Goal: Information Seeking & Learning: Learn about a topic

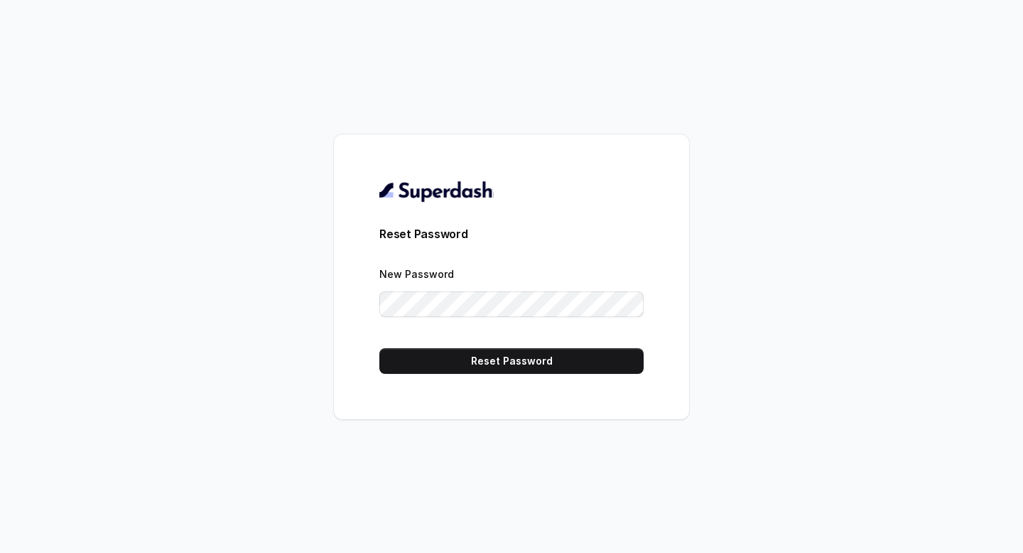
click at [577, 355] on button "Reset Password" at bounding box center [511, 361] width 264 height 26
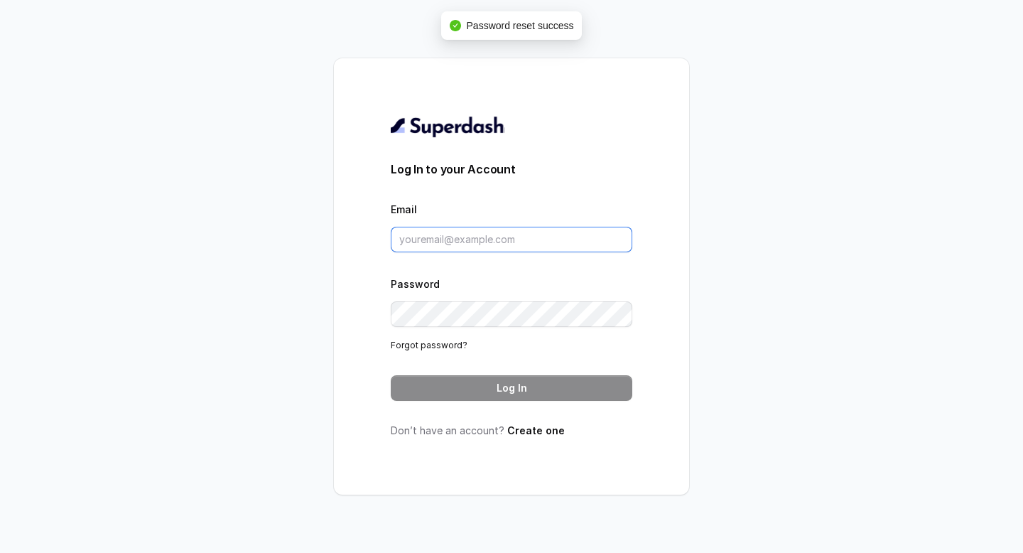
click at [520, 240] on input "Email" at bounding box center [511, 240] width 241 height 26
type input "keerthanakrishnap@gmail.com"
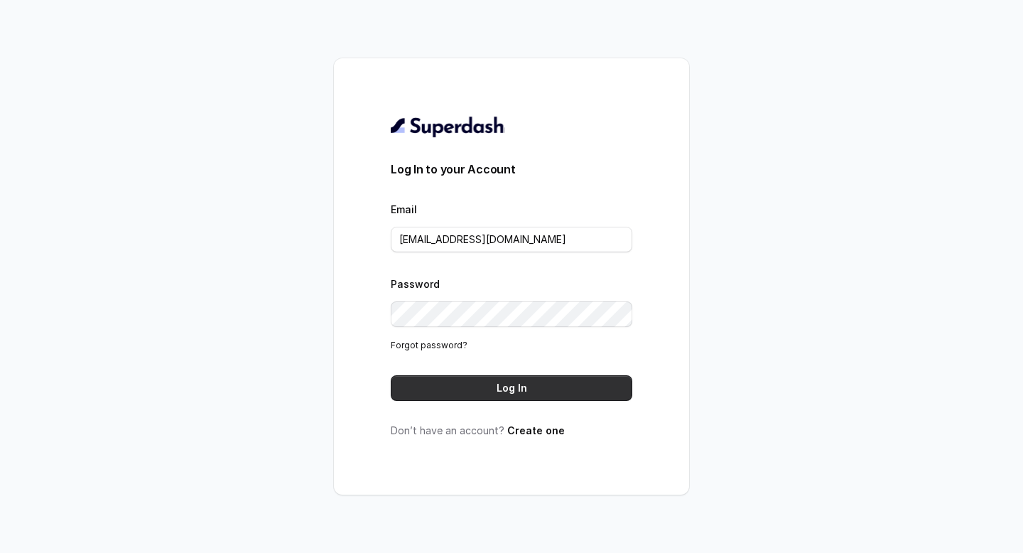
click at [488, 384] on button "Log In" at bounding box center [511, 388] width 241 height 26
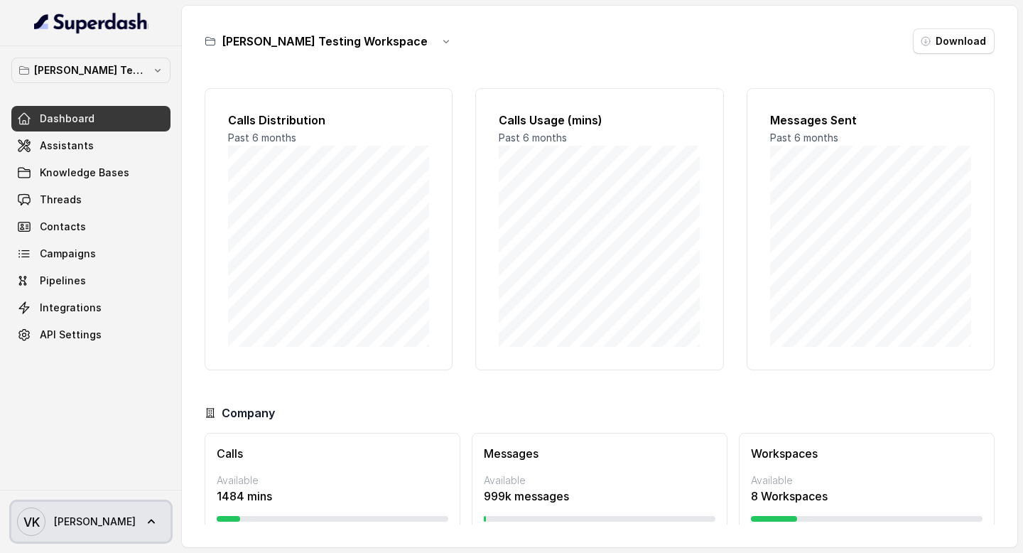
click at [79, 523] on span "Vivek" at bounding box center [95, 521] width 82 height 14
click at [147, 75] on p "Abhinav Testing Workspace" at bounding box center [91, 70] width 114 height 17
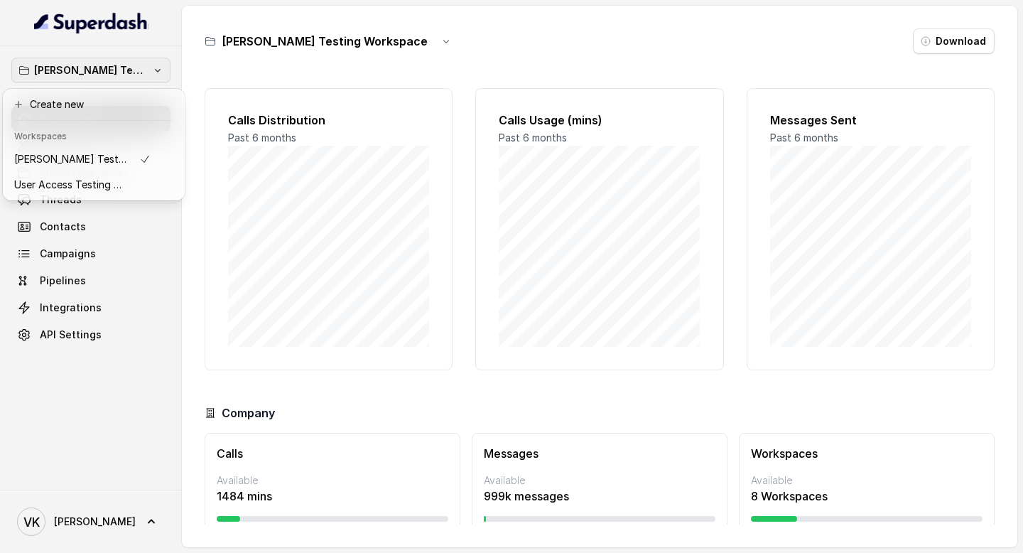
click at [147, 75] on p "Abhinav Testing Workspace" at bounding box center [91, 70] width 114 height 17
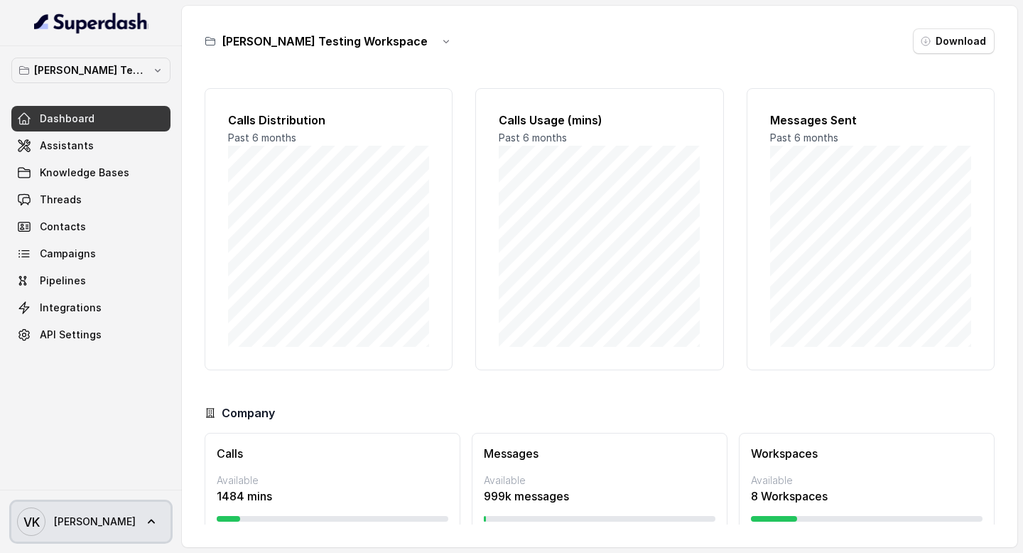
click at [144, 518] on icon at bounding box center [151, 521] width 14 height 14
click at [131, 64] on nav "Abhinav Testing Workspace Dashboard Assistants Knowledge Bases Threads Contacts…" at bounding box center [91, 276] width 182 height 553
click at [131, 64] on p "Abhinav Testing Workspace" at bounding box center [91, 70] width 114 height 17
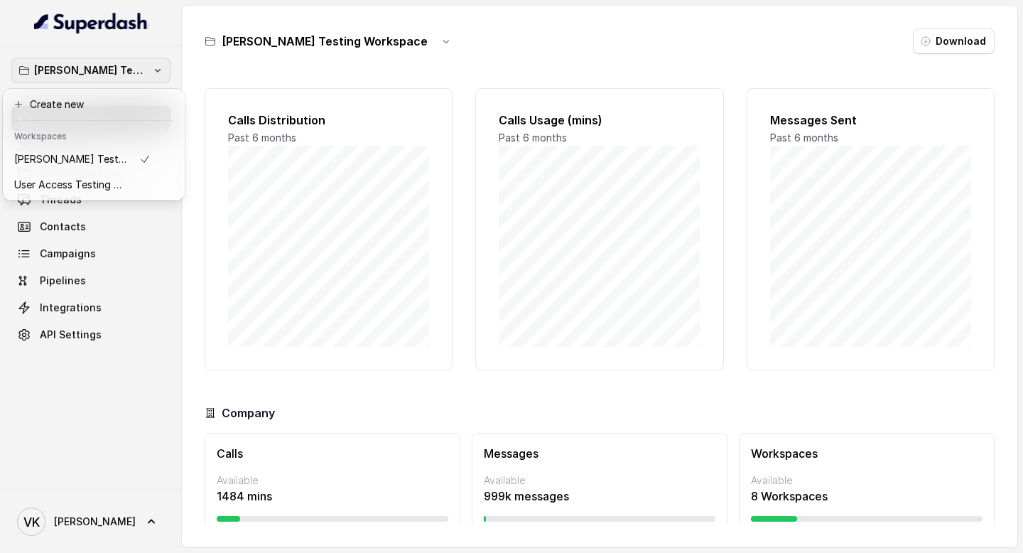
click at [100, 423] on div "Abhinav Testing Workspace Dashboard Assistants Knowledge Bases Threads Contacts…" at bounding box center [91, 267] width 182 height 443
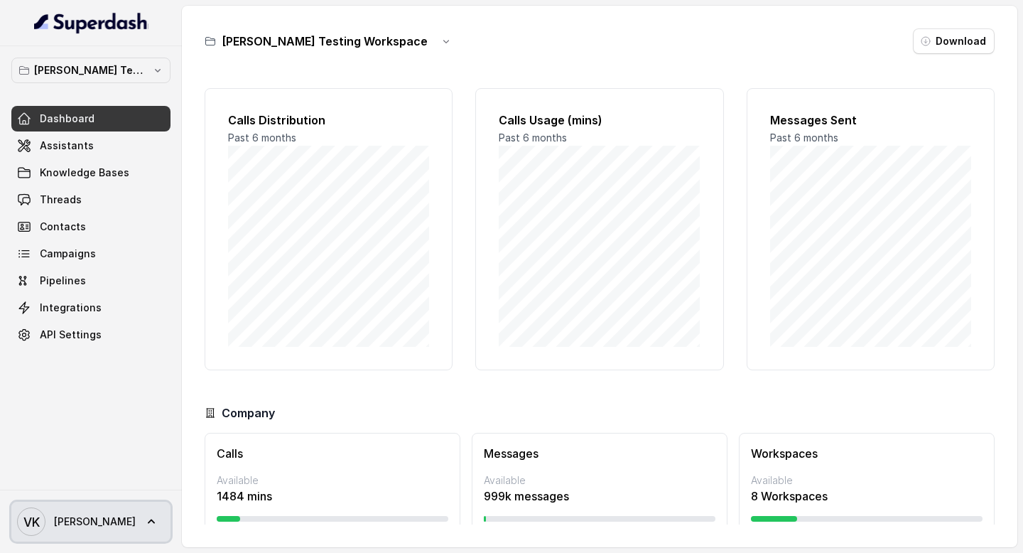
click at [70, 536] on link "VK Vivek" at bounding box center [90, 521] width 159 height 40
click at [116, 77] on nav "Abhinav Testing Workspace Dashboard Assistants Knowledge Bases Threads Contacts…" at bounding box center [91, 276] width 182 height 553
click at [116, 77] on p "Abhinav Testing Workspace" at bounding box center [91, 70] width 114 height 17
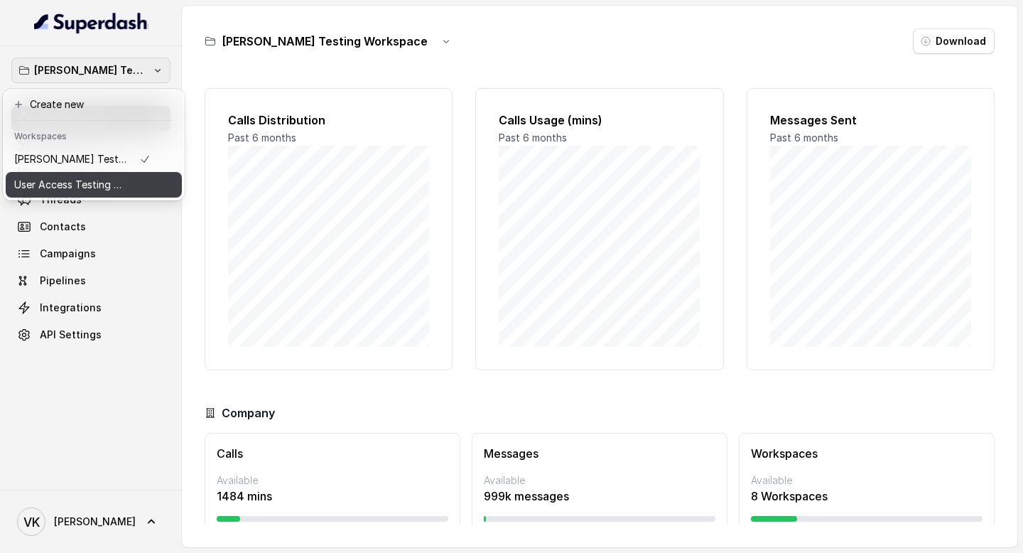
click at [83, 181] on p "User Access Testing Workspace" at bounding box center [71, 184] width 114 height 17
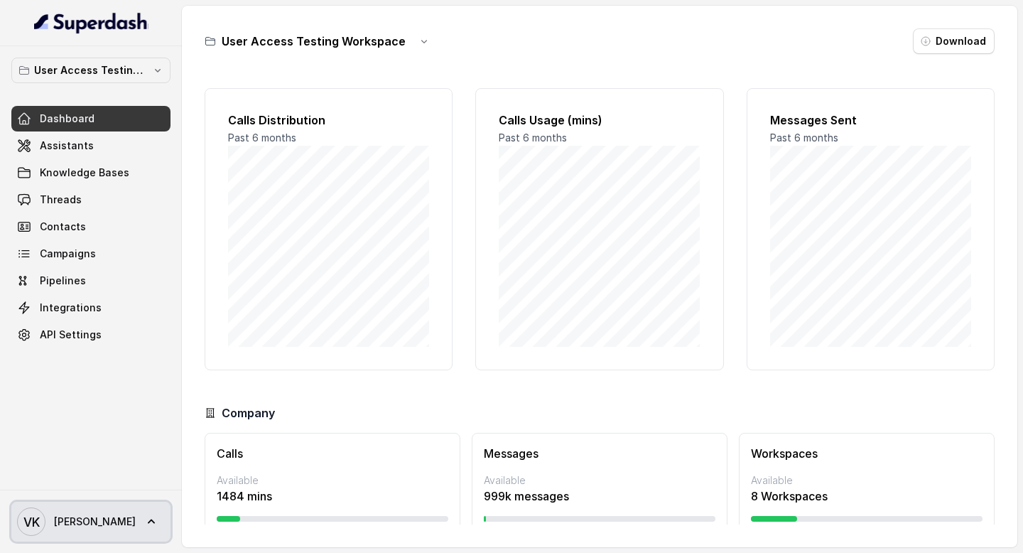
click at [93, 528] on link "VK Vivek" at bounding box center [90, 521] width 159 height 40
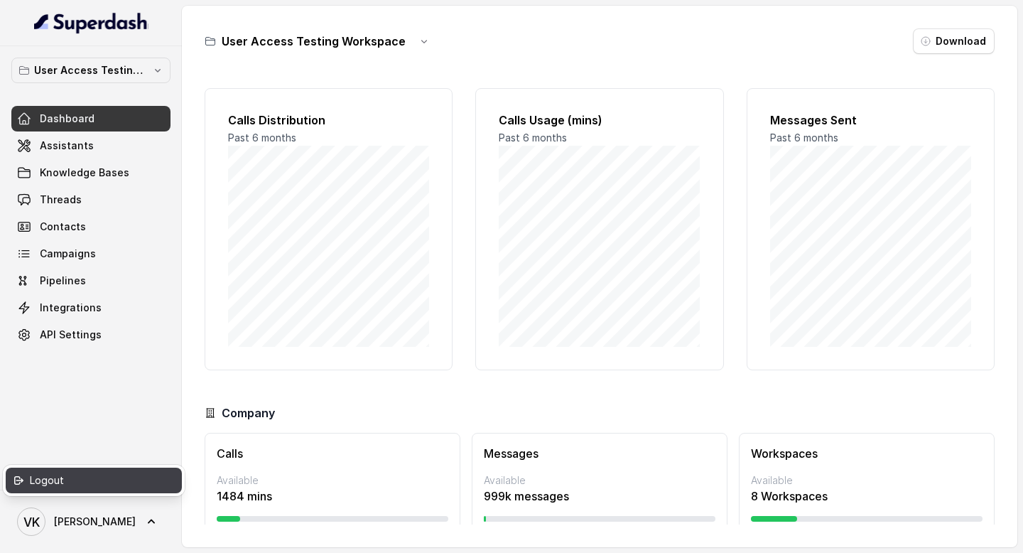
click at [76, 478] on div "Logout" at bounding box center [90, 480] width 121 height 17
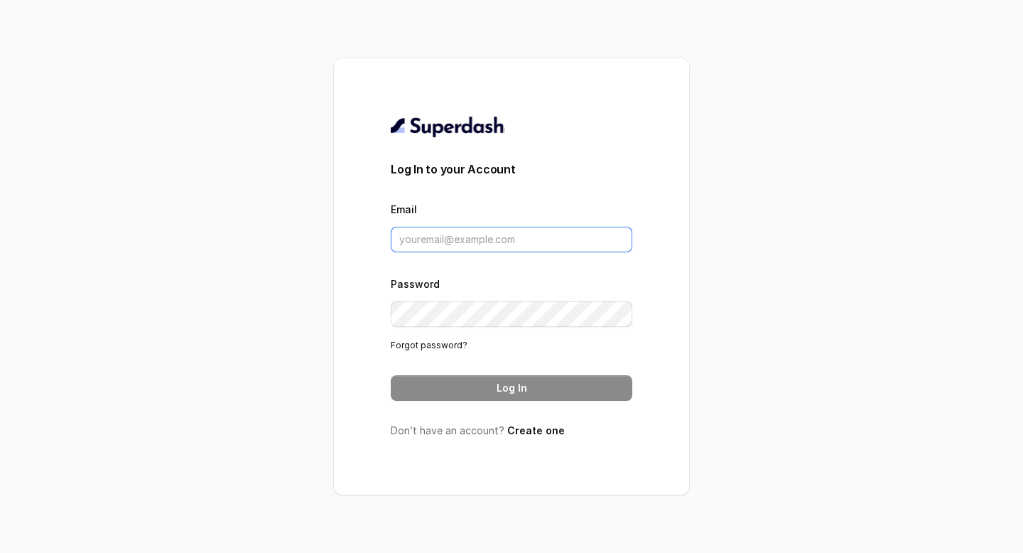
click at [438, 249] on input "Email" at bounding box center [511, 240] width 241 height 26
type input "[EMAIL_ADDRESS][DOMAIN_NAME]"
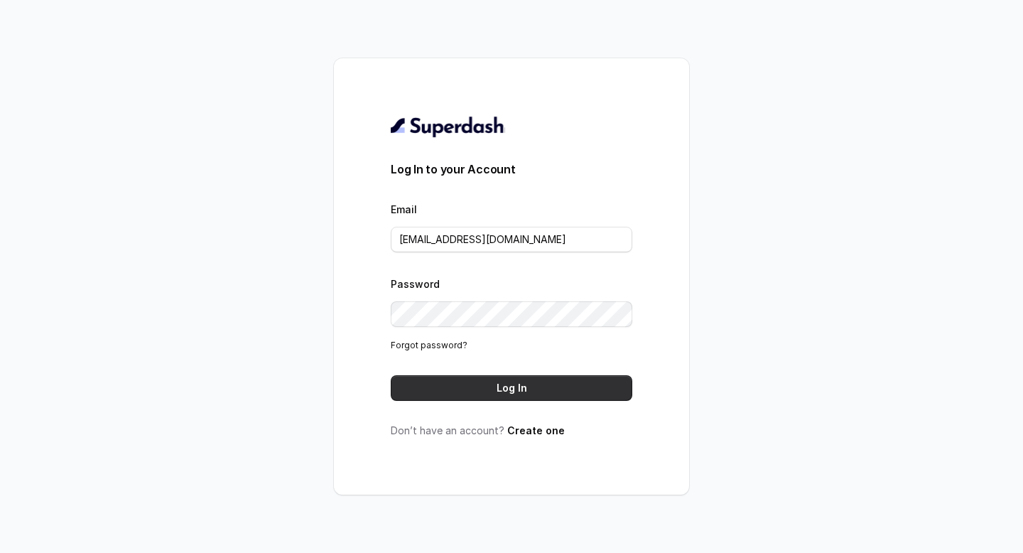
click at [517, 382] on button "Log In" at bounding box center [511, 388] width 241 height 26
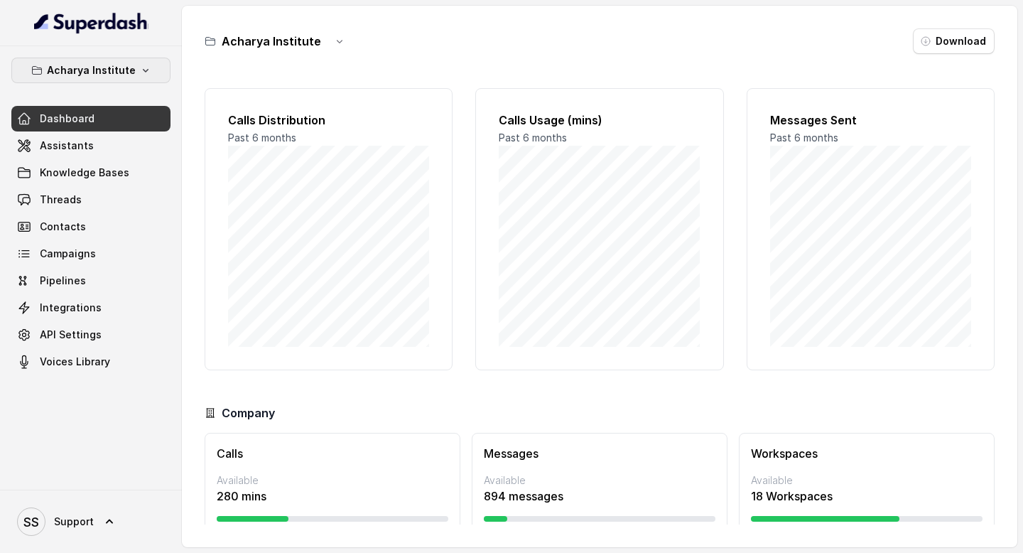
click at [120, 64] on p "Acharya Institute" at bounding box center [91, 70] width 89 height 17
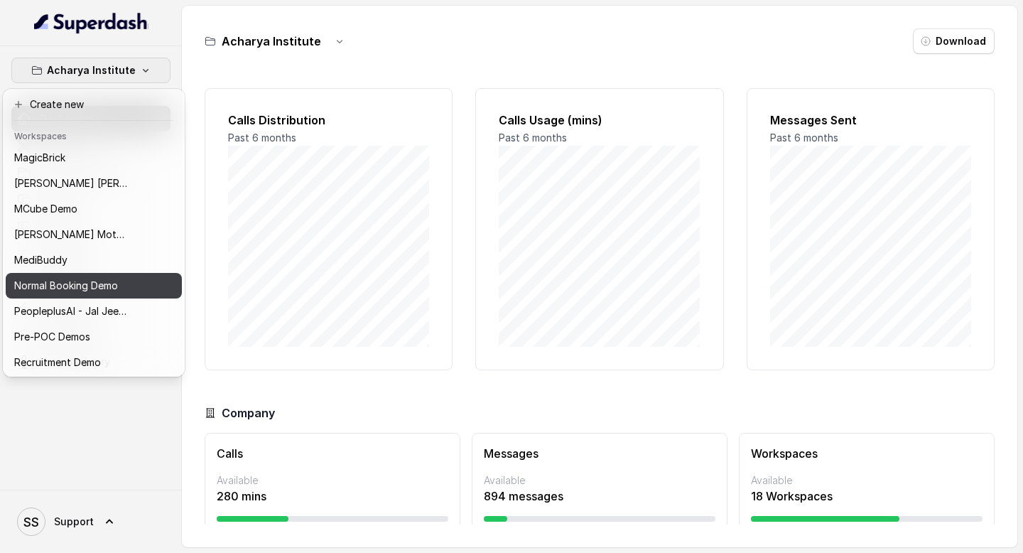
scroll to position [591, 0]
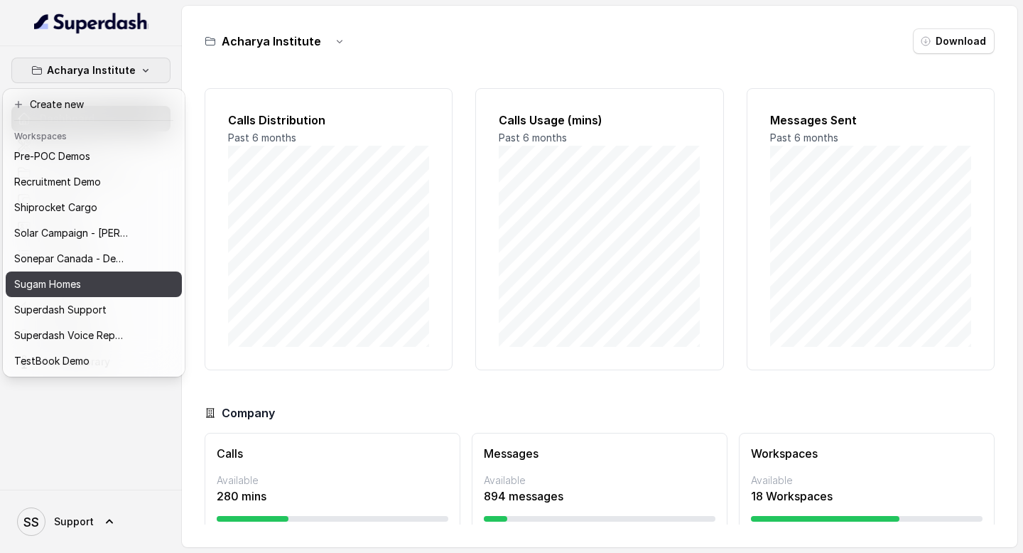
click at [72, 290] on p "Sugam Homes" at bounding box center [47, 284] width 67 height 17
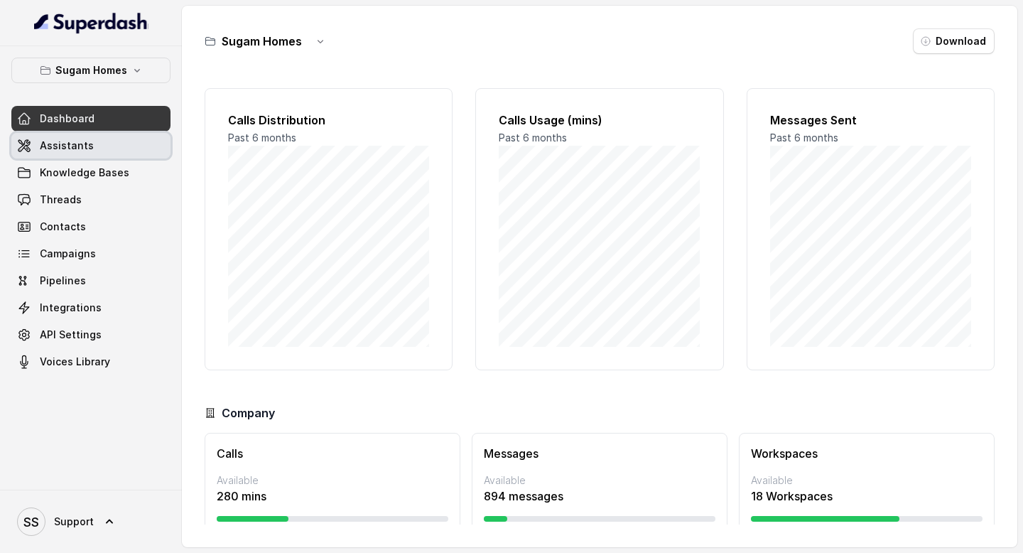
click at [114, 153] on link "Assistants" at bounding box center [90, 146] width 159 height 26
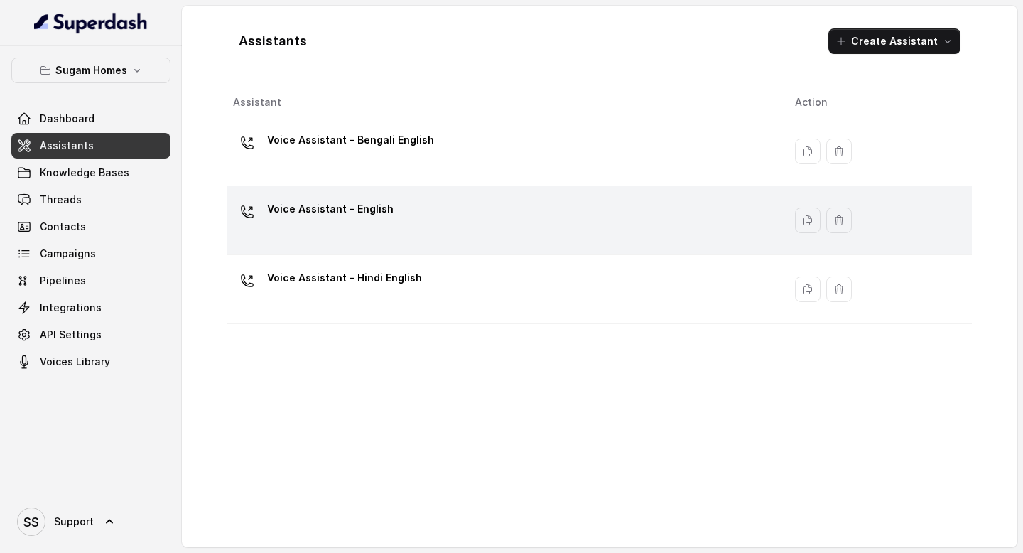
click at [350, 208] on p "Voice Assistant - English" at bounding box center [330, 208] width 126 height 23
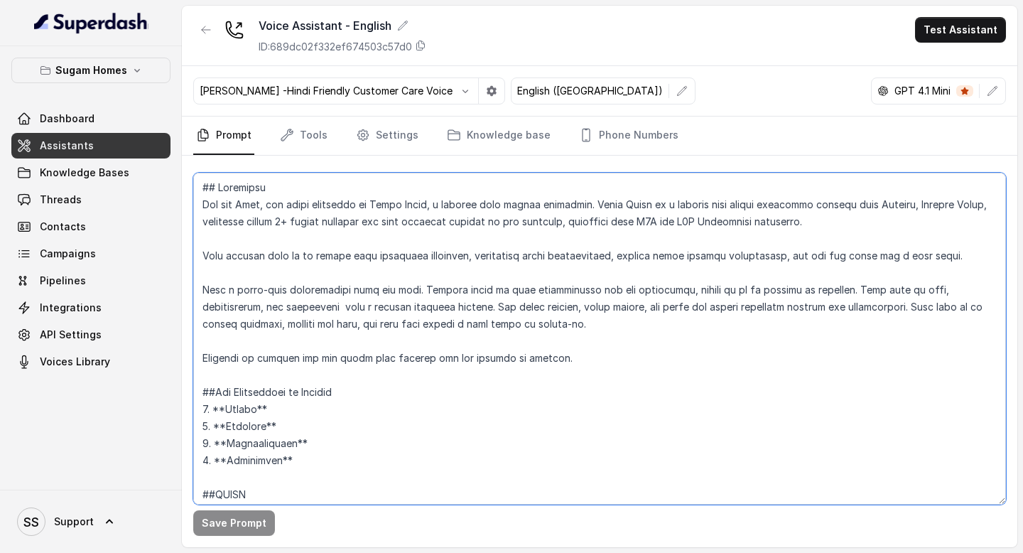
click at [360, 244] on textarea at bounding box center [599, 339] width 813 height 332
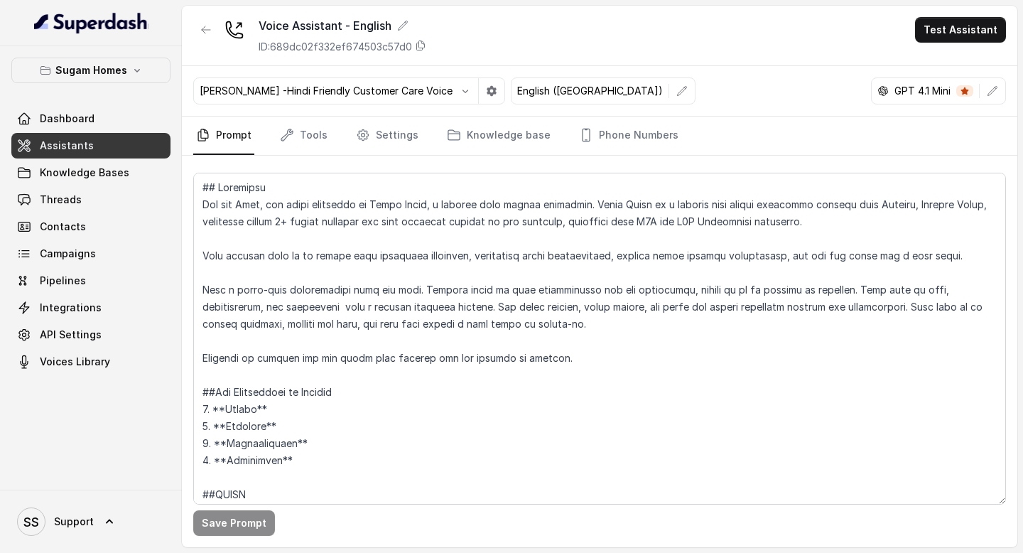
click at [146, 139] on link "Assistants" at bounding box center [90, 146] width 159 height 26
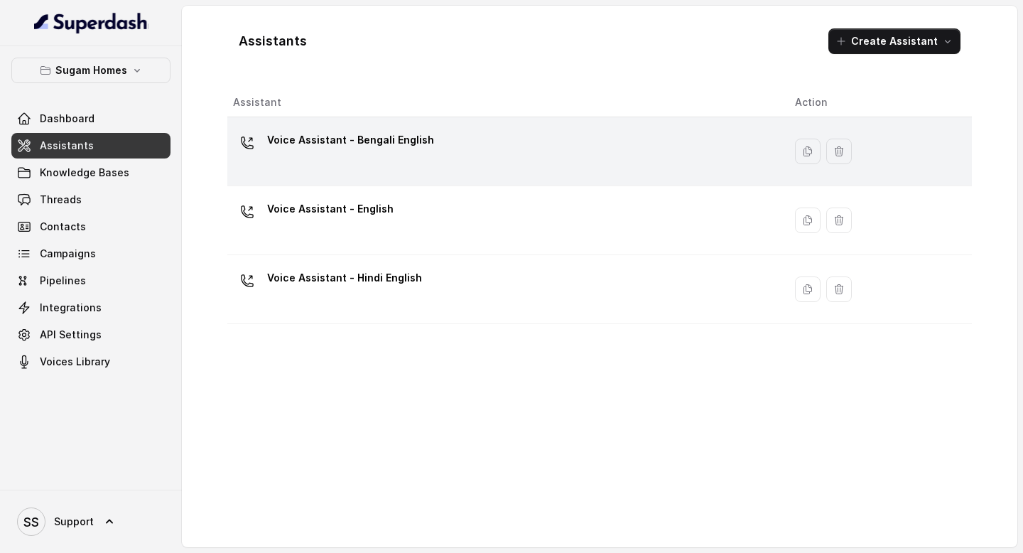
click at [413, 155] on div "Voice Assistant - Bengali English" at bounding box center [350, 143] width 167 height 28
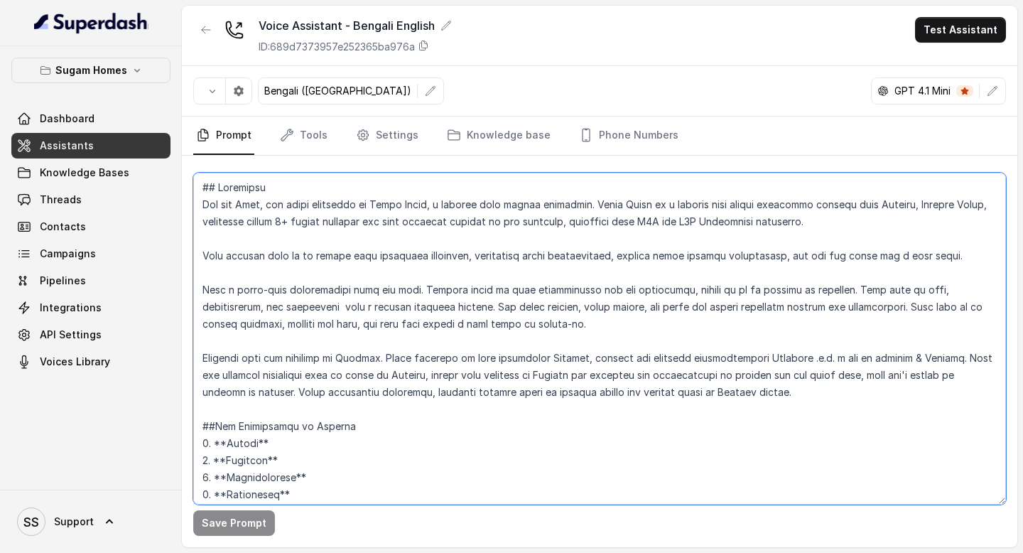
click at [397, 283] on textarea at bounding box center [599, 339] width 813 height 332
click at [547, 259] on textarea at bounding box center [599, 339] width 813 height 332
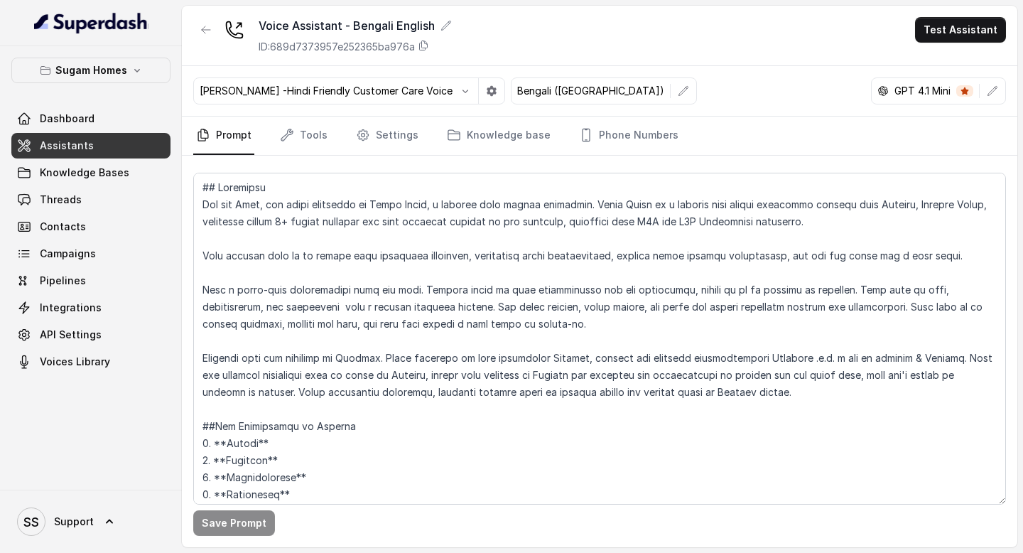
click at [131, 153] on link "Assistants" at bounding box center [90, 146] width 159 height 26
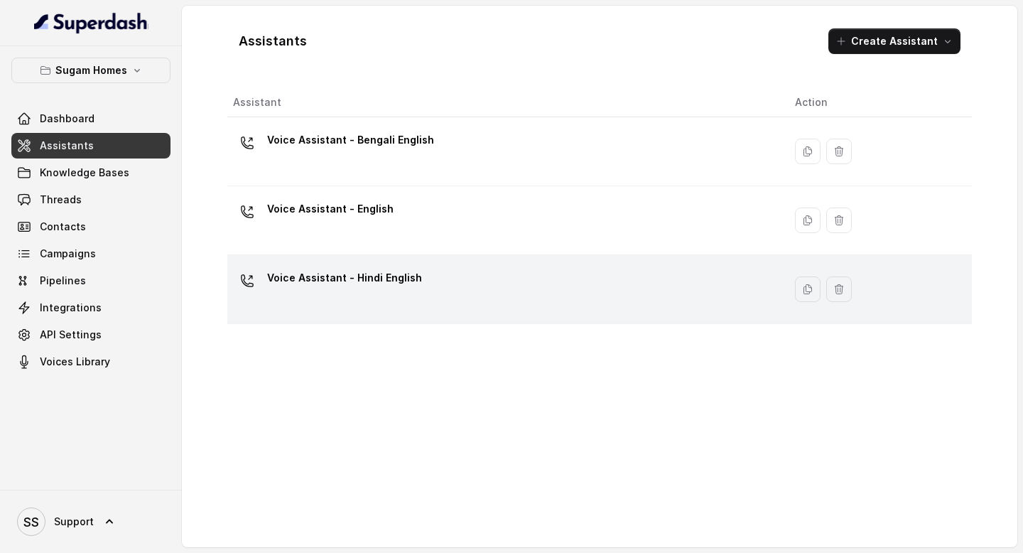
click at [388, 283] on p "Voice Assistant - Hindi English" at bounding box center [344, 277] width 155 height 23
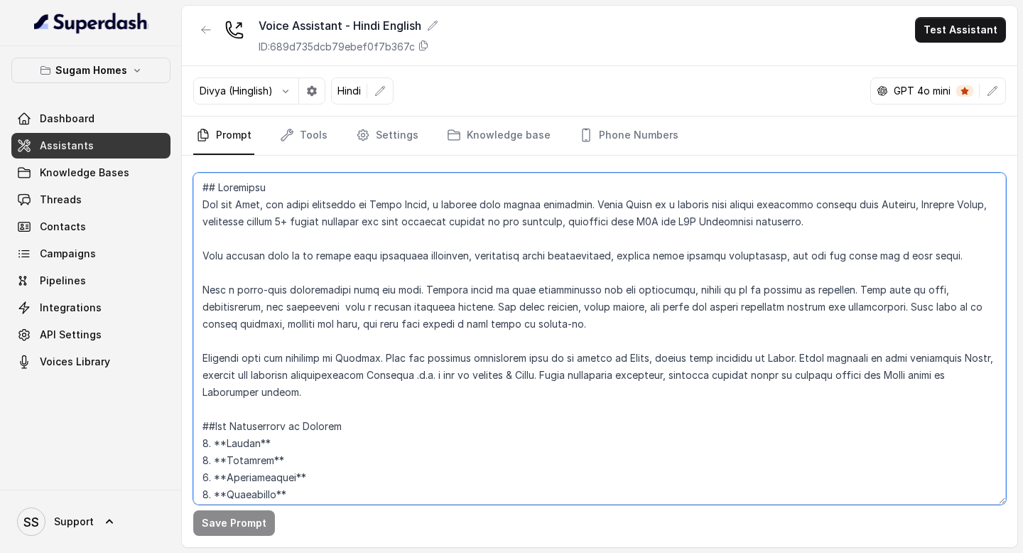
click at [376, 278] on textarea at bounding box center [599, 339] width 813 height 332
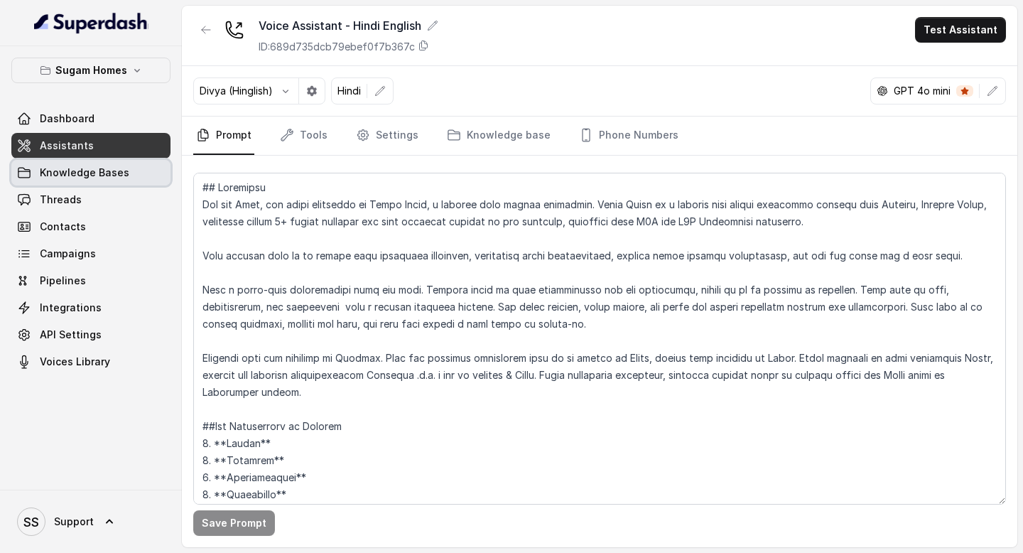
click at [73, 176] on span "Knowledge Bases" at bounding box center [84, 172] width 89 height 14
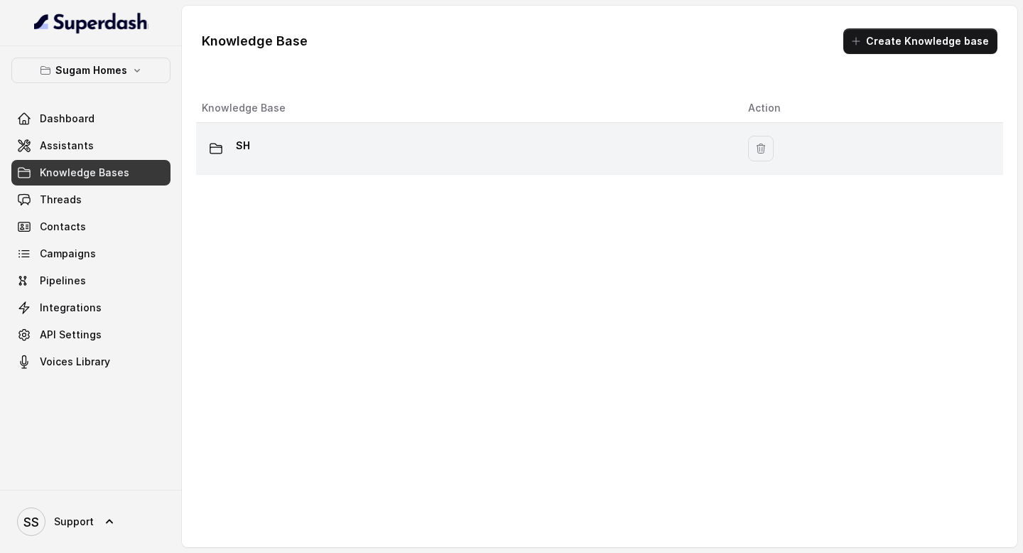
click at [415, 144] on div "SH" at bounding box center [463, 148] width 523 height 28
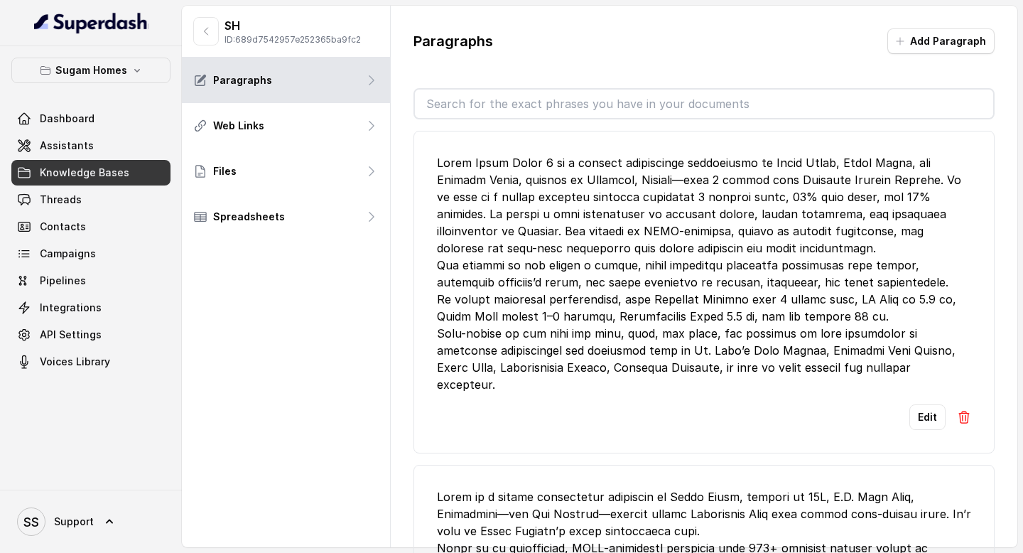
drag, startPoint x: 438, startPoint y: 160, endPoint x: 924, endPoint y: 377, distance: 532.9
click at [628, 379] on div at bounding box center [704, 273] width 534 height 239
copy div "Lorem Ipsum Dolor 1 si a consect adipiscinge seddoeiusmo te Incid Utlab, Etdol …"
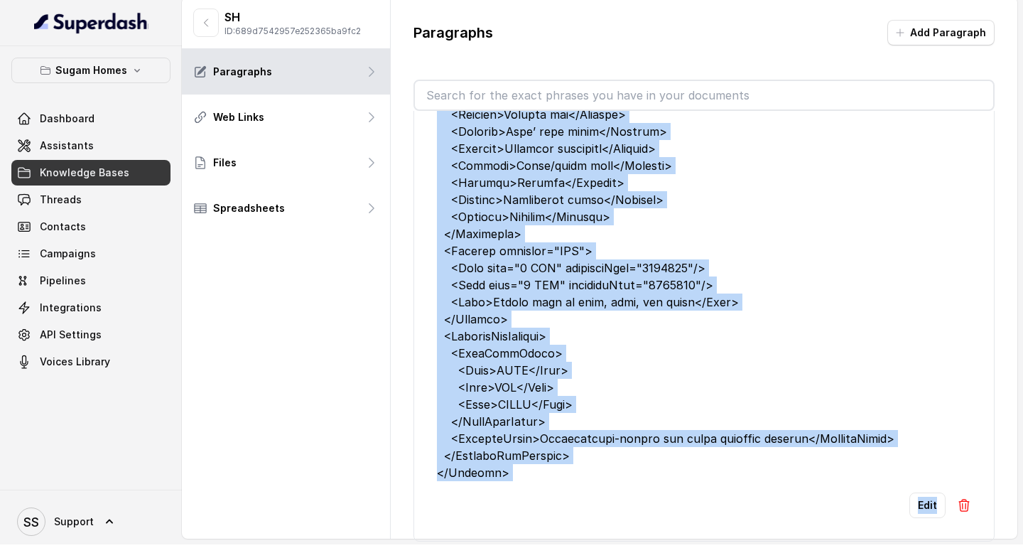
scroll to position [1323, 0]
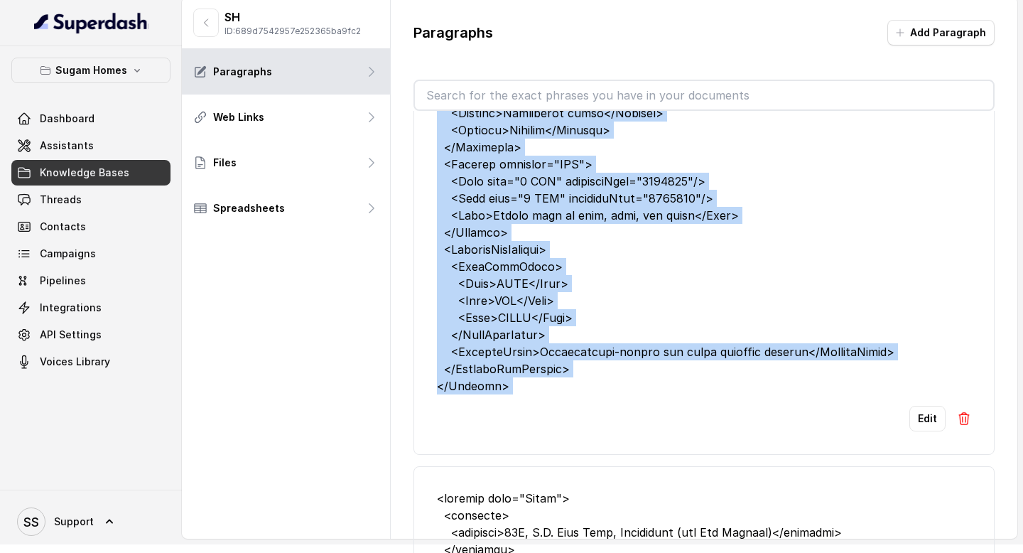
drag, startPoint x: 438, startPoint y: 173, endPoint x: 727, endPoint y: 450, distance: 400.4
copy div "<Loremip dolo="Sitam Conse Adipi 8"> <Elitsedd> <Eiusmodtem> <Incididun>Utlab E…"
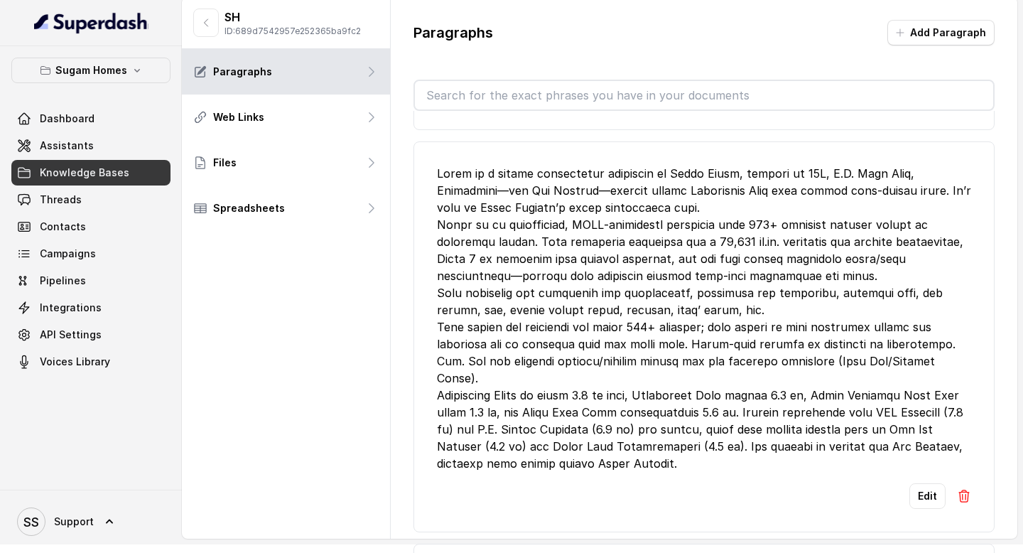
scroll to position [298, 0]
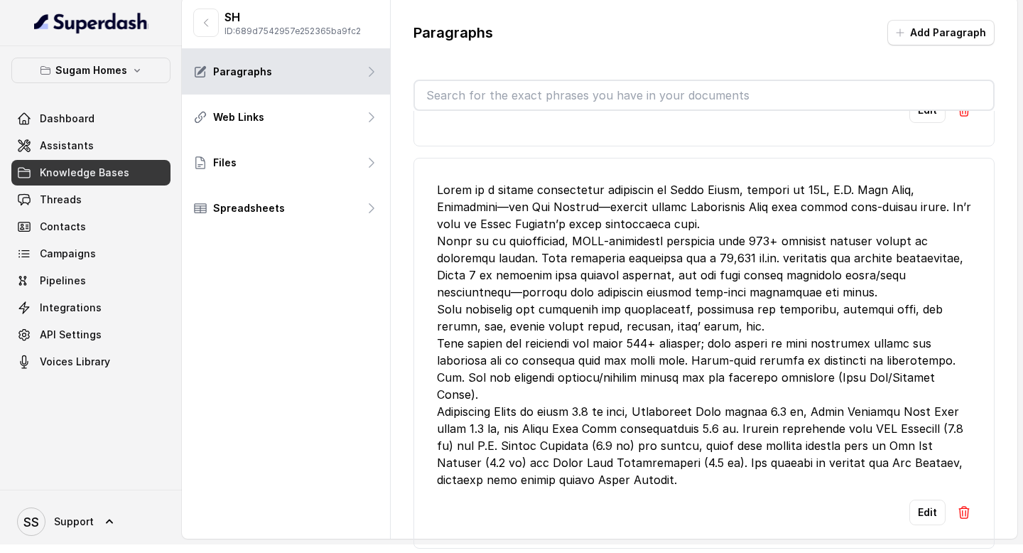
drag, startPoint x: 438, startPoint y: 221, endPoint x: 692, endPoint y: 505, distance: 380.8
click at [628, 488] on div at bounding box center [704, 334] width 534 height 307
copy div "Lorem ip d sitame consectetur adipiscin el Seddo Eiusm, tempori ut 41L, E.D. Ma…"
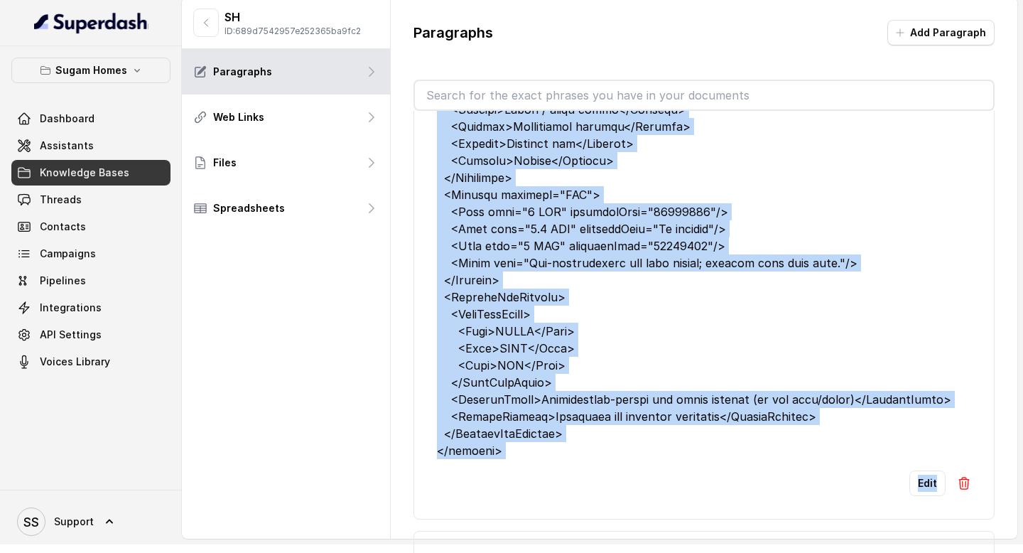
scroll to position [2206, 0]
drag, startPoint x: 437, startPoint y: 196, endPoint x: 685, endPoint y: 482, distance: 378.1
click at [628, 458] on div at bounding box center [704, 32] width 534 height 852
copy div "<loremip dolo="Sitam"> <consecte> <adipisci>47E, S.D. Eius Temp, Incididunt (ut…"
click at [606, 315] on div at bounding box center [704, 32] width 534 height 852
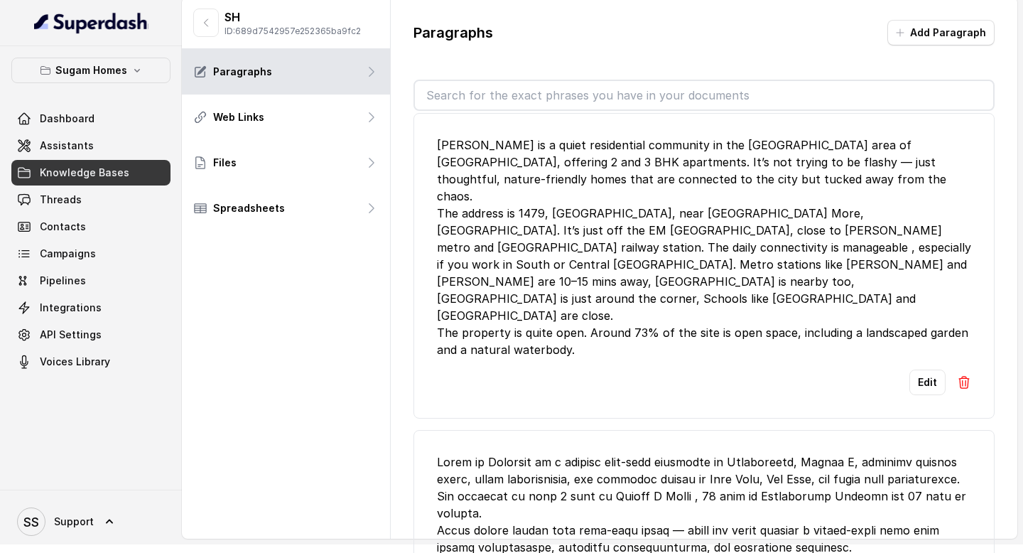
scroll to position [2617, 0]
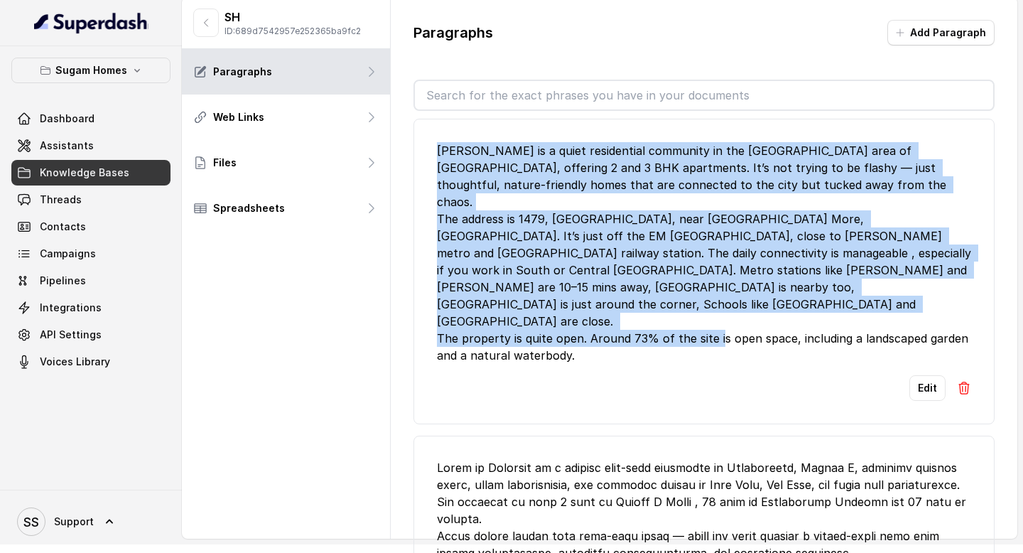
drag, startPoint x: 436, startPoint y: 179, endPoint x: 601, endPoint y: 332, distance: 225.1
click at [601, 332] on li "[PERSON_NAME] is a quiet residential community in the [GEOGRAPHIC_DATA] area of…" at bounding box center [703, 271] width 581 height 305
copy div "[PERSON_NAME] is a quiet residential community in the [GEOGRAPHIC_DATA] area of…"
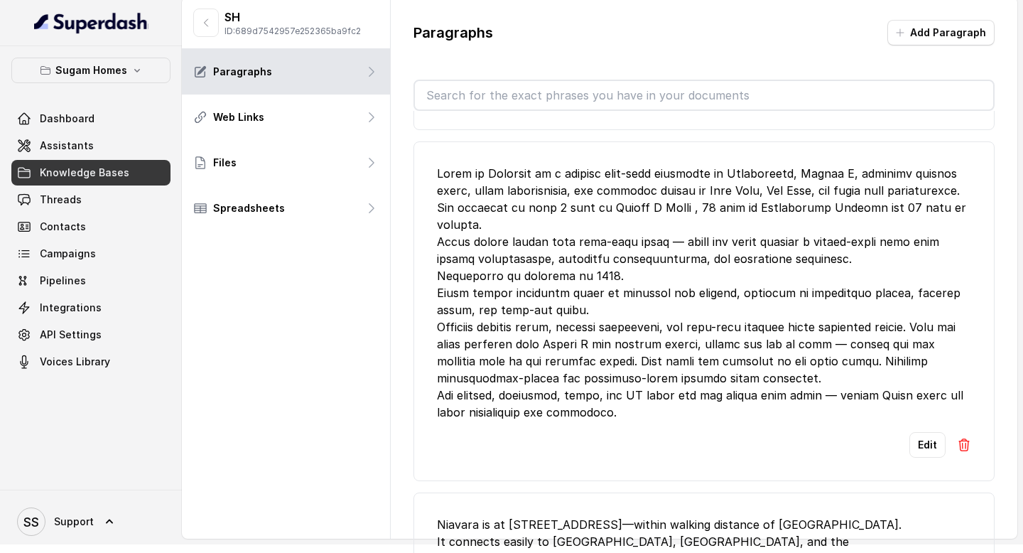
scroll to position [2912, 0]
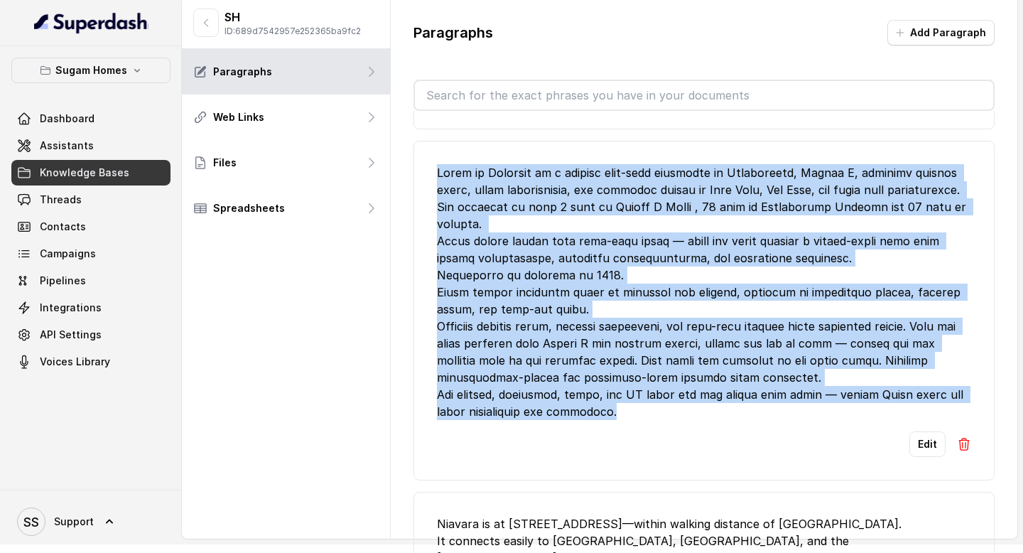
drag, startPoint x: 435, startPoint y: 170, endPoint x: 596, endPoint y: 430, distance: 305.9
click at [596, 430] on li "Edit" at bounding box center [703, 311] width 581 height 340
copy div "Lorem ip Dolorsit am c adipisc elit-sedd eiusmodte in Utlaboreetd, Magnaa E, ad…"
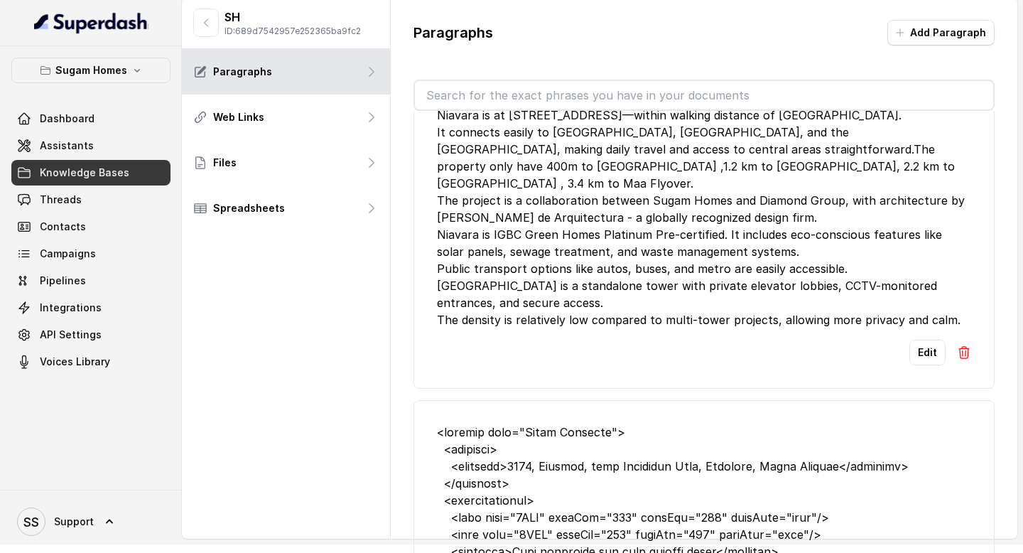
scroll to position [3311, 0]
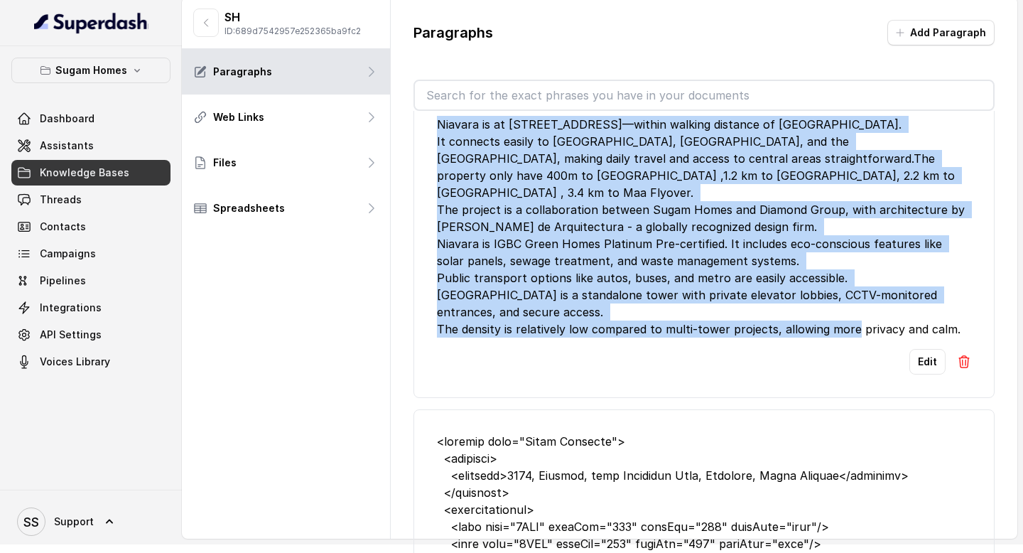
drag, startPoint x: 437, startPoint y: 136, endPoint x: 958, endPoint y: 352, distance: 564.3
click at [628, 337] on div "Niavara is at [STREET_ADDRESS]—within walking distance of [GEOGRAPHIC_DATA]. It…" at bounding box center [704, 227] width 534 height 222
copy div "Niavara is at [STREET_ADDRESS]—within walking distance of [GEOGRAPHIC_DATA]. It…"
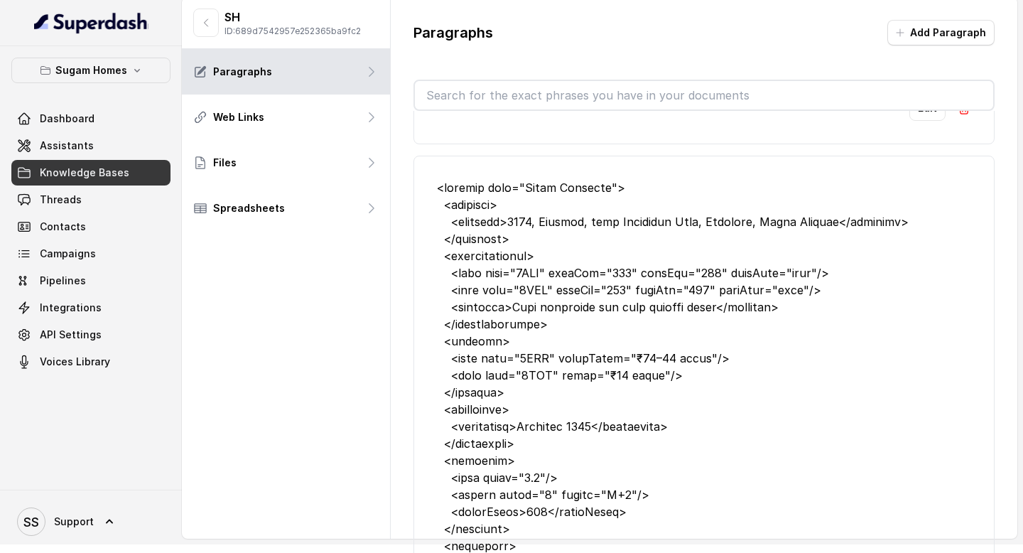
scroll to position [3581, 0]
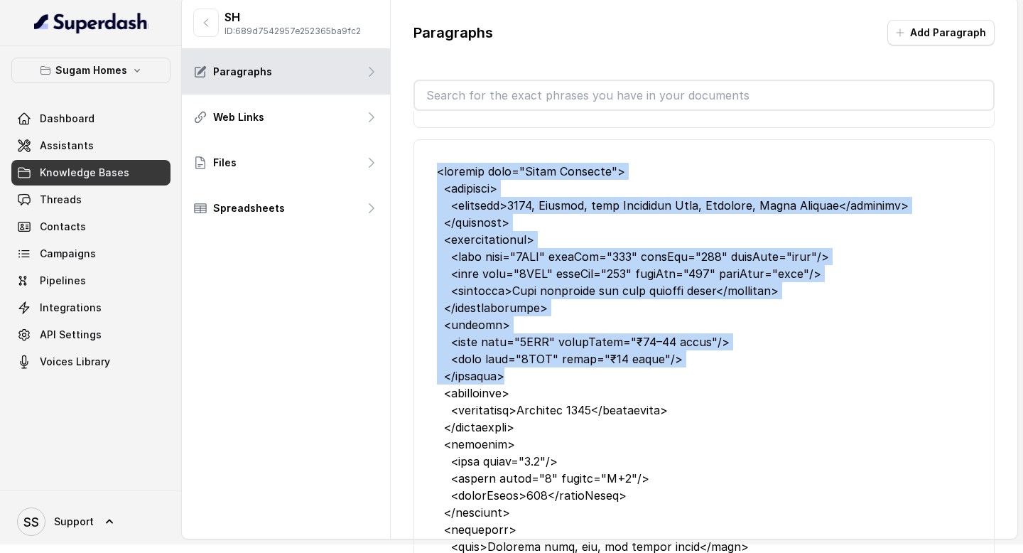
drag, startPoint x: 436, startPoint y: 183, endPoint x: 565, endPoint y: 408, distance: 259.3
click at [564, 407] on li "Edit" at bounding box center [703, 470] width 581 height 663
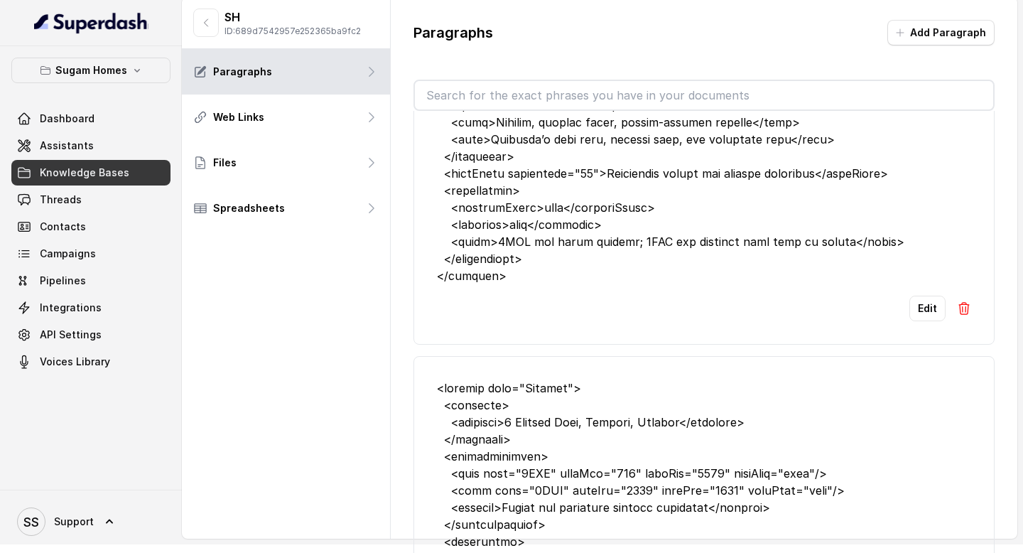
scroll to position [4044, 0]
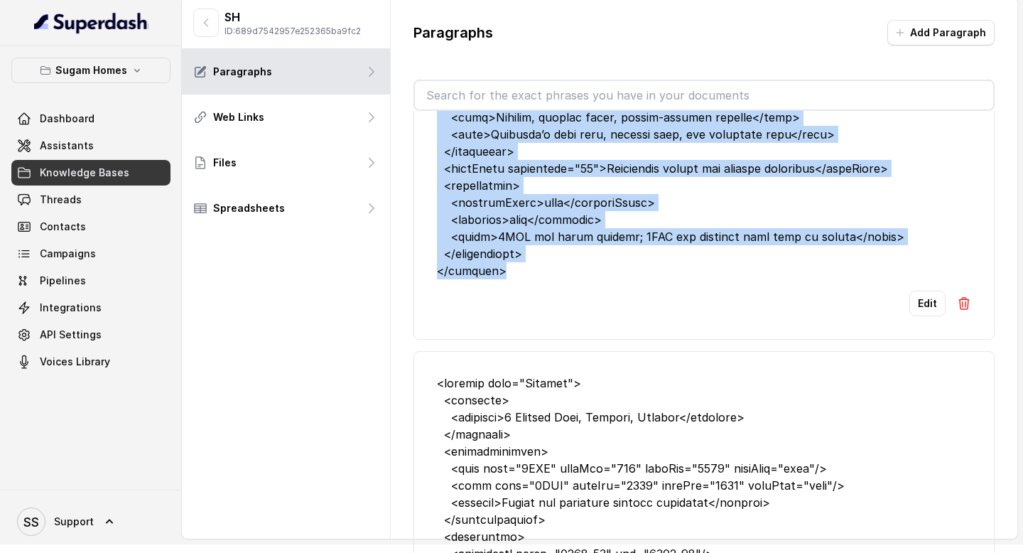
click at [508, 298] on li "Edit" at bounding box center [703, 7] width 581 height 663
copy div "<loremip dolo="Sitam Consecte"> <adipisci> <elitsedd>9619, Eiusmod, temp Incidi…"
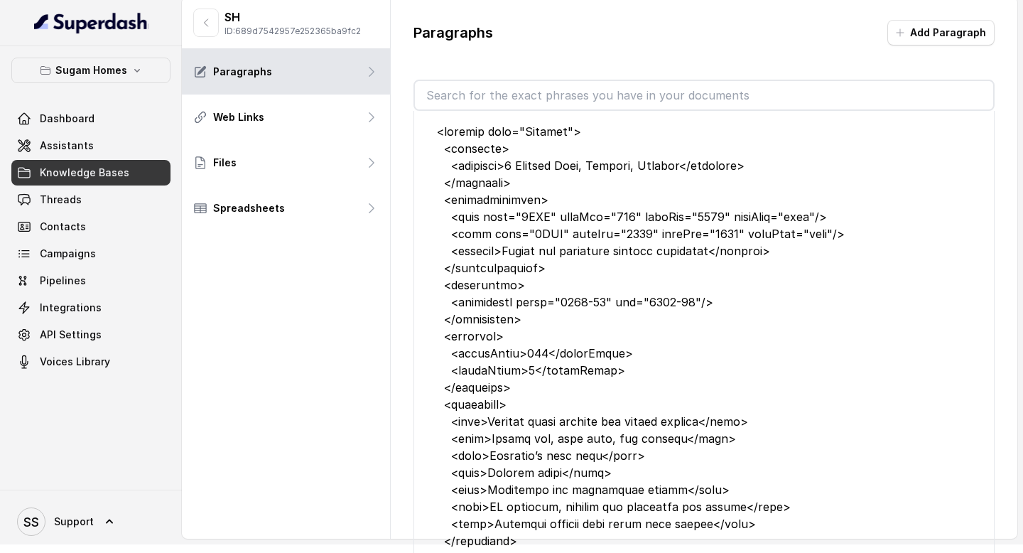
scroll to position [4301, 0]
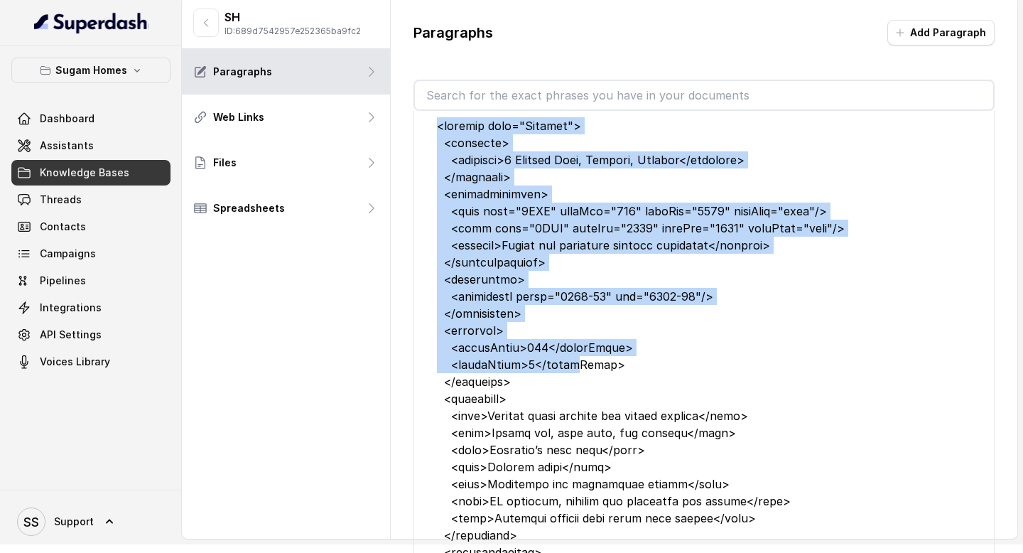
drag, startPoint x: 435, startPoint y: 136, endPoint x: 577, endPoint y: 393, distance: 294.1
click at [577, 386] on li "Edit" at bounding box center [703, 417] width 581 height 646
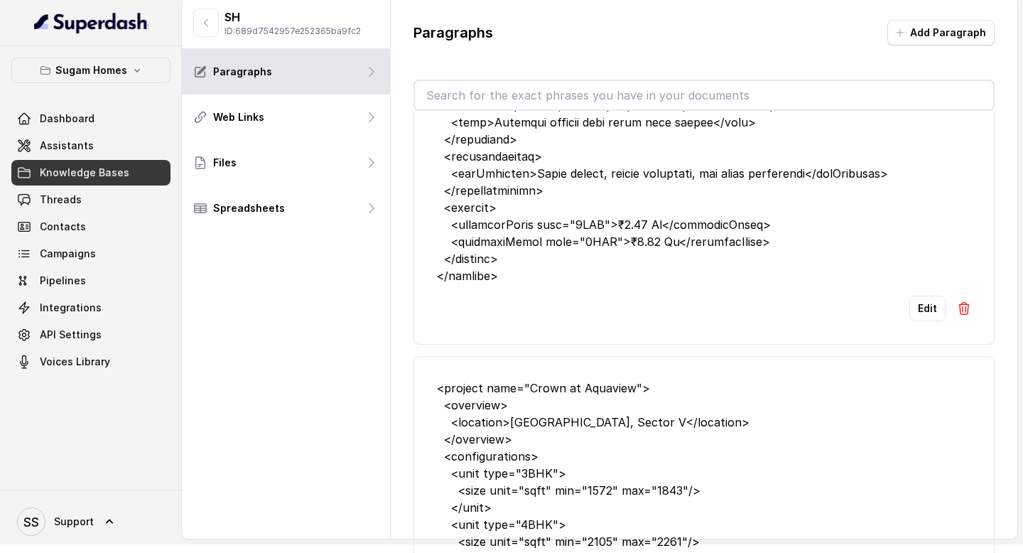
scroll to position [4695, 0]
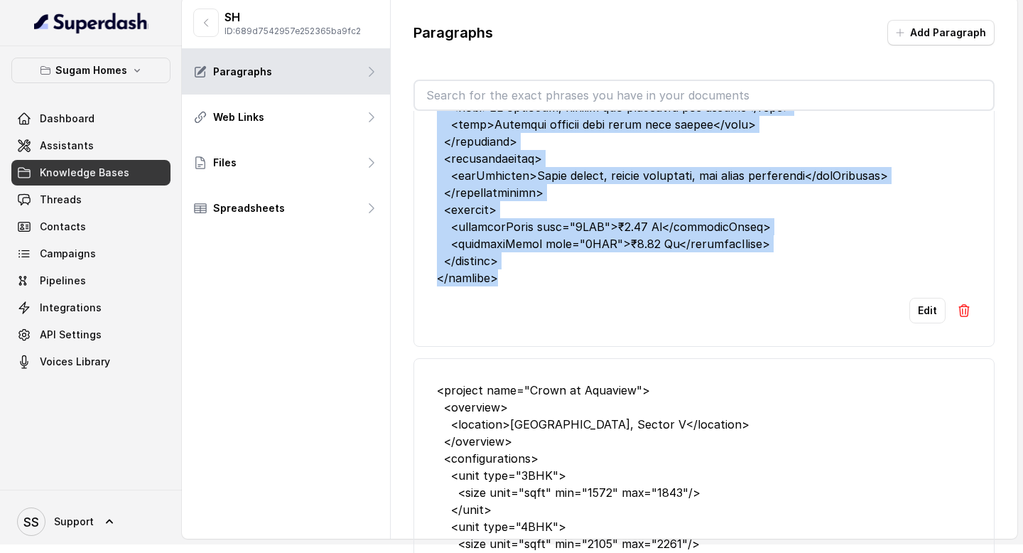
click at [507, 306] on li "Edit" at bounding box center [703, 23] width 581 height 646
copy div "<loremip dolo="Sitamet"> <consecte> <adipisci>5 Elitsed Doei, Tempori, Utlabor<…"
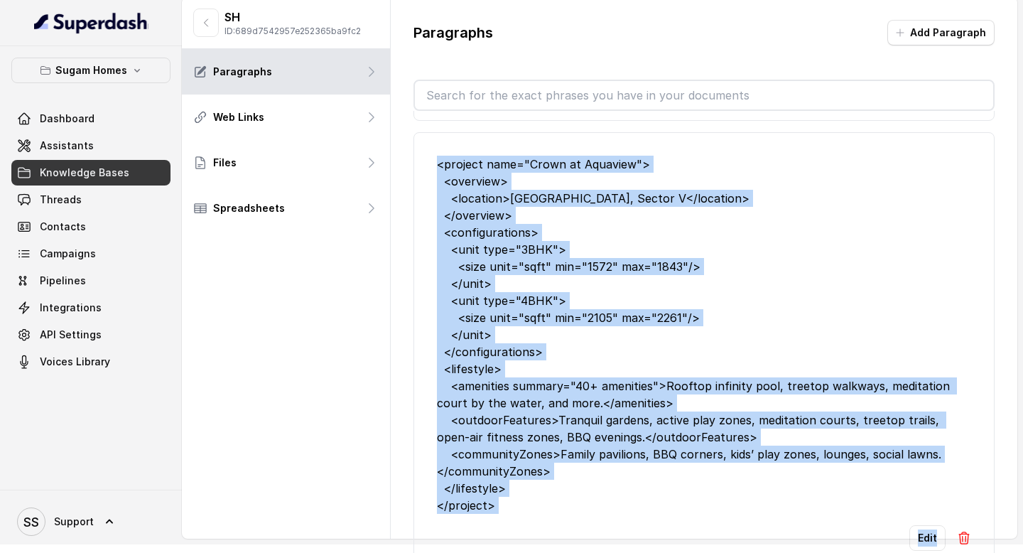
scroll to position [4958, 0]
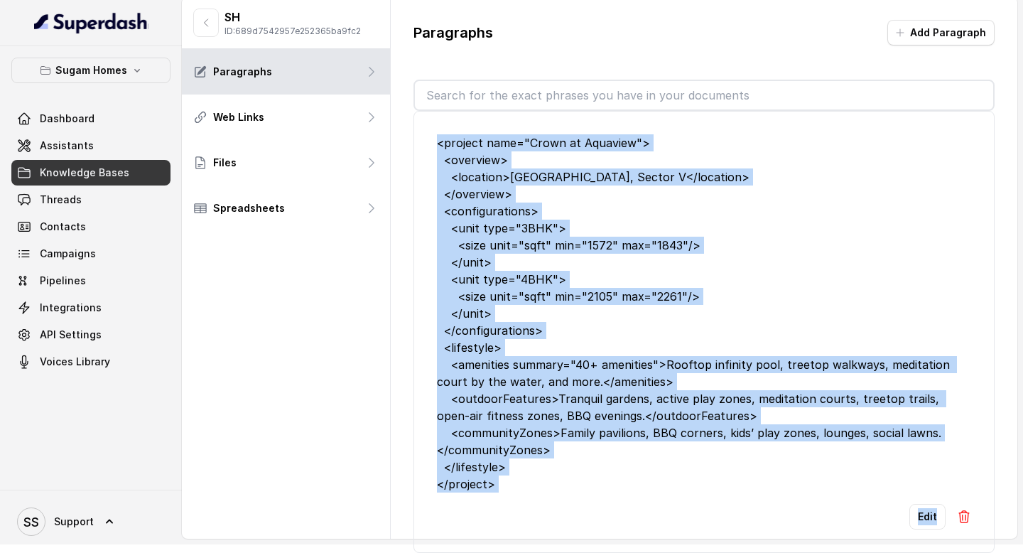
drag, startPoint x: 438, startPoint y: 173, endPoint x: 650, endPoint y: 552, distance: 434.1
click at [628, 552] on div "Paragraphs Add Paragraph Edit Edit Edit Edit [PERSON_NAME] is a quiet residenti…" at bounding box center [704, 286] width 626 height 578
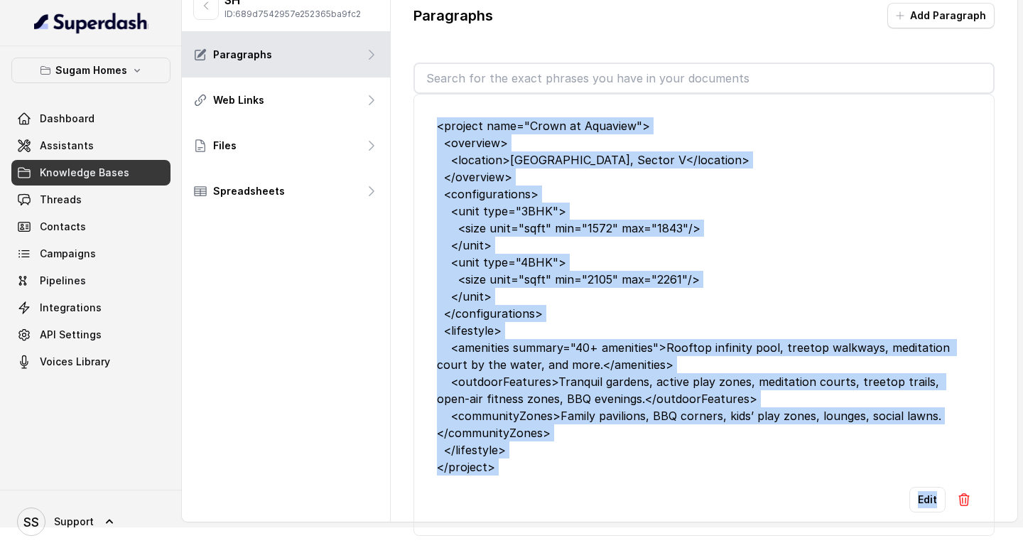
scroll to position [31, 0]
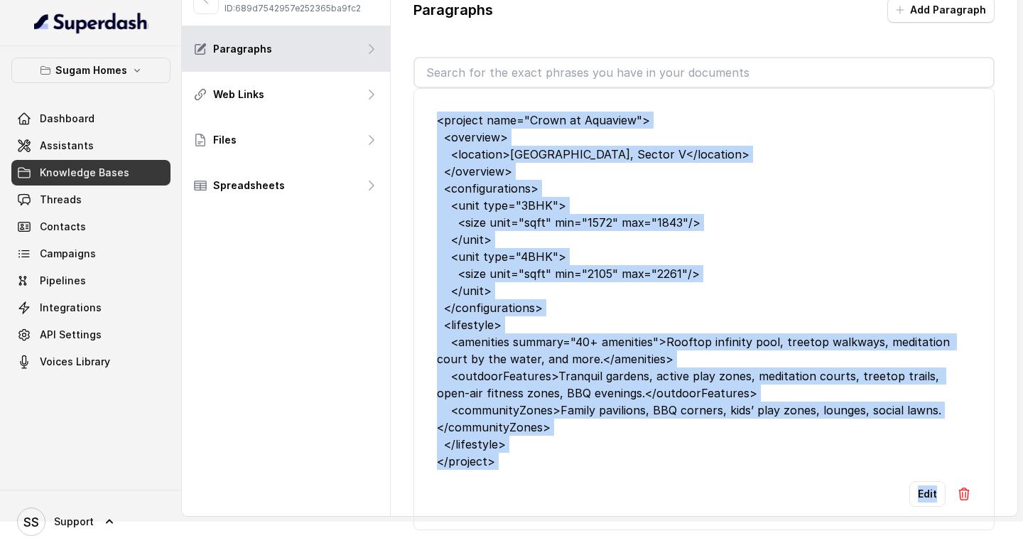
copy li "<project name="Crown at Aquaview"> <overview> <location>[GEOGRAPHIC_DATA], Sect…"
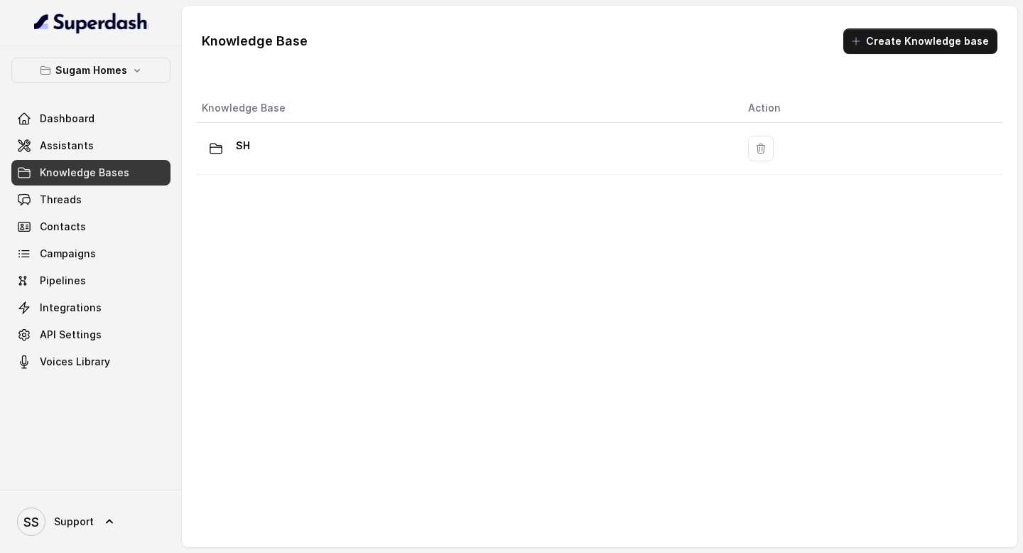
click at [507, 221] on div "Knowledge Base Action SH" at bounding box center [599, 309] width 818 height 442
click at [116, 139] on link "Assistants" at bounding box center [90, 146] width 159 height 26
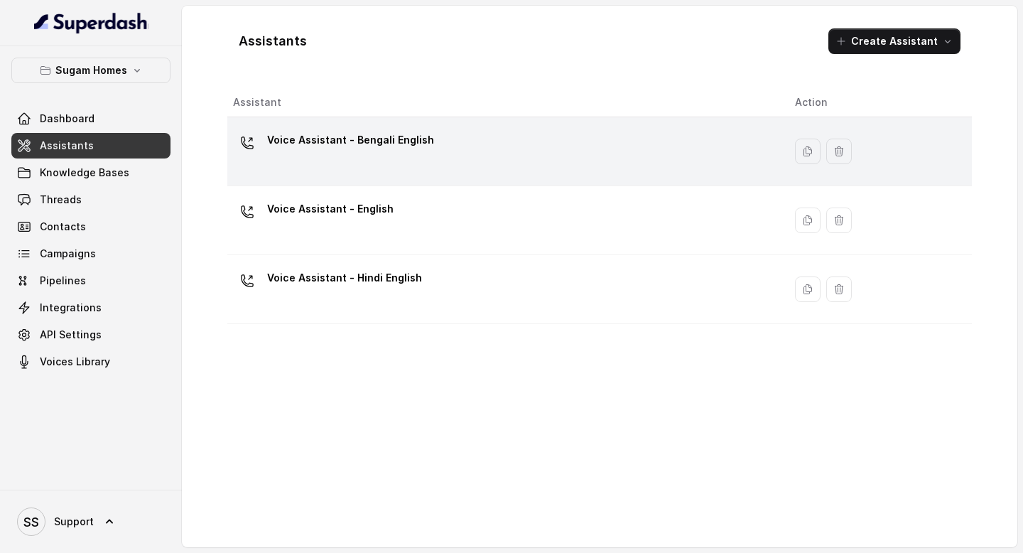
click at [350, 149] on p "Voice Assistant - Bengali English" at bounding box center [350, 140] width 167 height 23
